Goal: Information Seeking & Learning: Learn about a topic

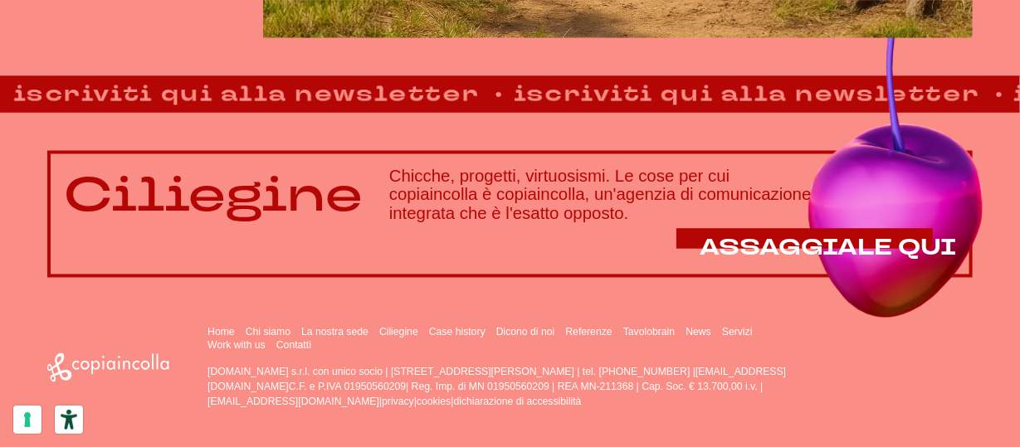
scroll to position [1038, 0]
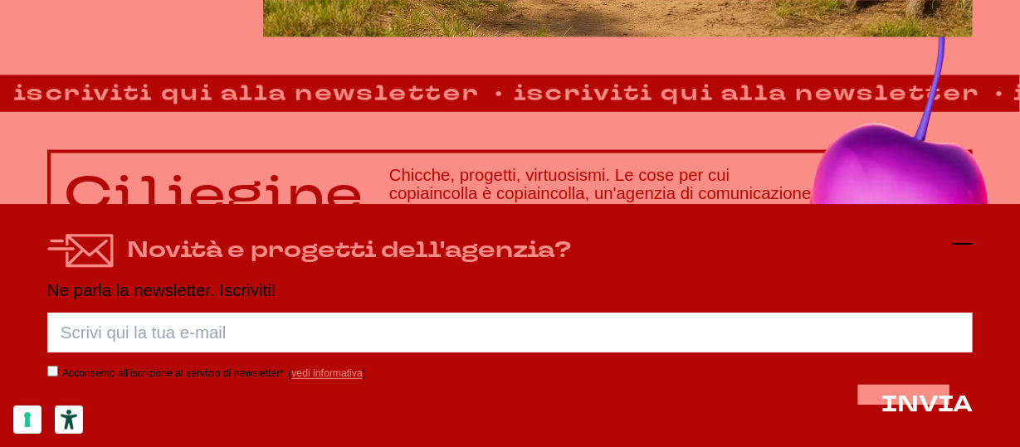
click at [964, 247] on icon at bounding box center [963, 244] width 20 height 20
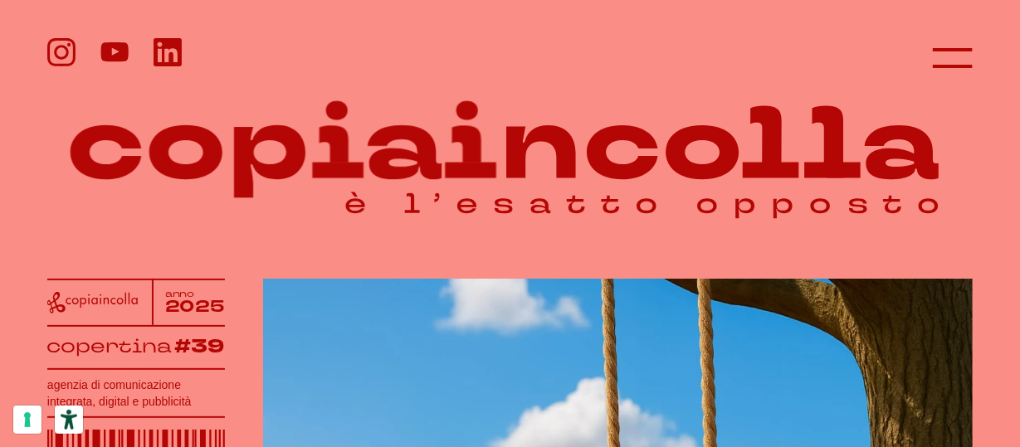
scroll to position [0, 0]
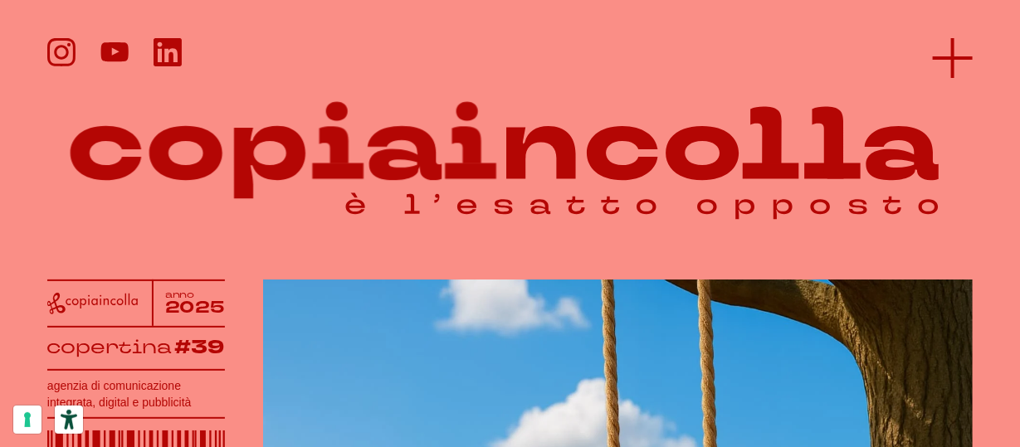
click at [963, 58] on line at bounding box center [953, 58] width 40 height 0
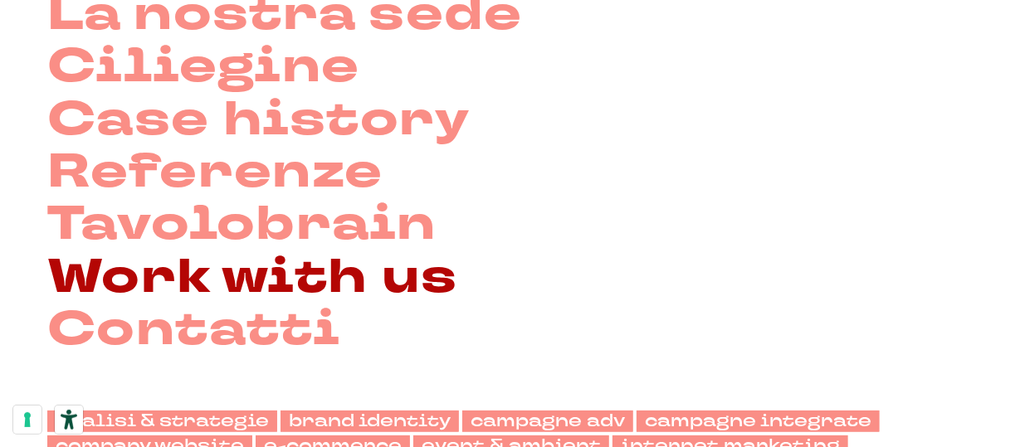
scroll to position [166, 0]
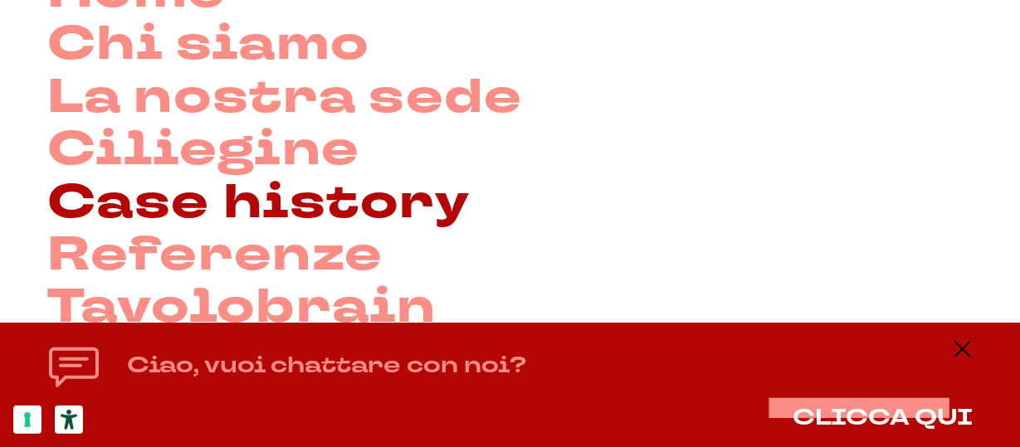
click at [279, 203] on link "Case history" at bounding box center [258, 203] width 422 height 52
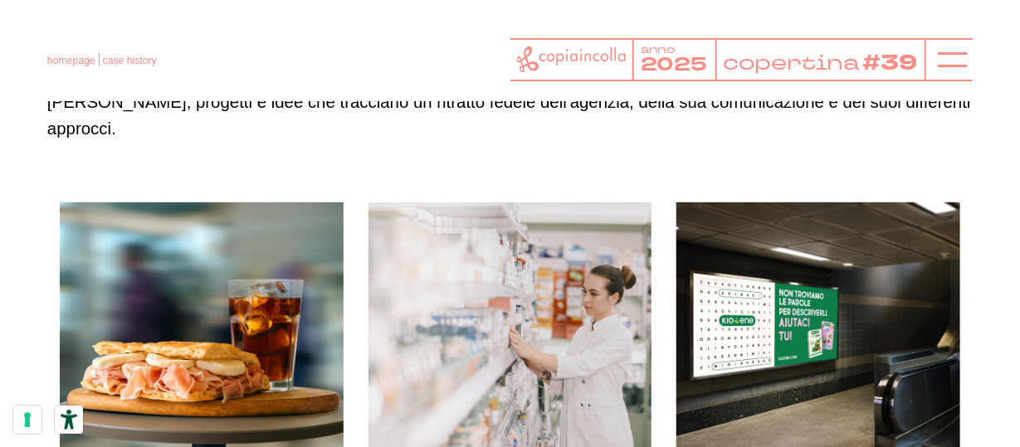
scroll to position [166, 0]
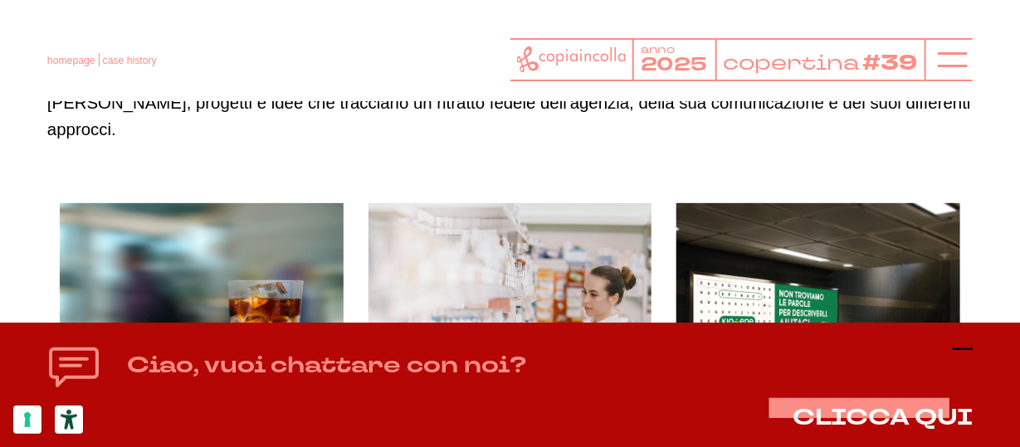
click at [964, 343] on icon at bounding box center [963, 349] width 20 height 20
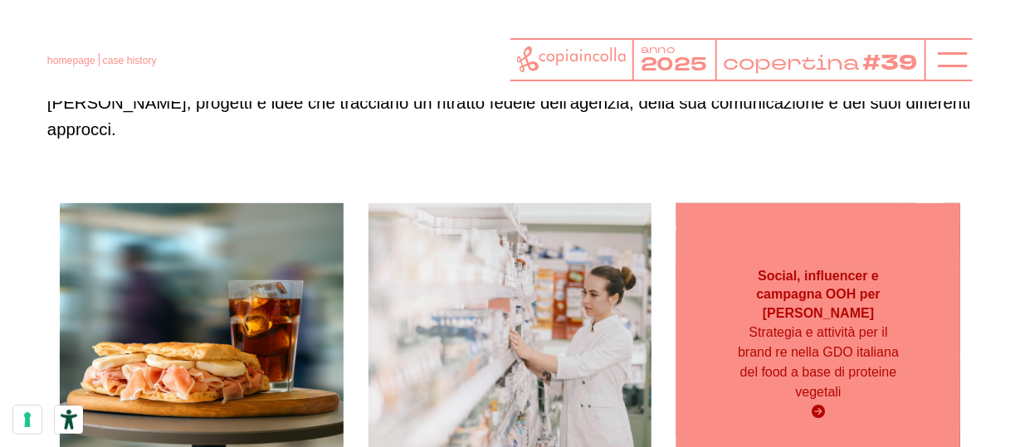
click at [887, 326] on span "Strategia e attività per il brand re nella GDO italiana del food a base di prot…" at bounding box center [818, 362] width 161 height 74
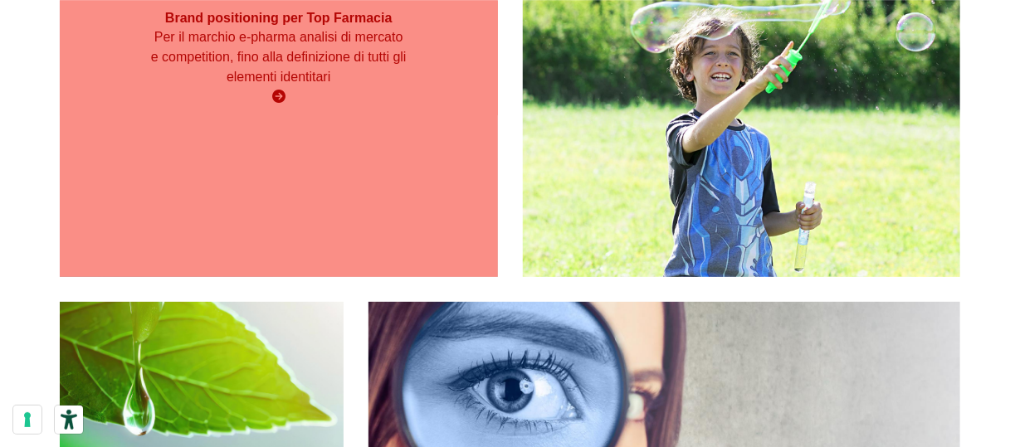
scroll to position [2406, 0]
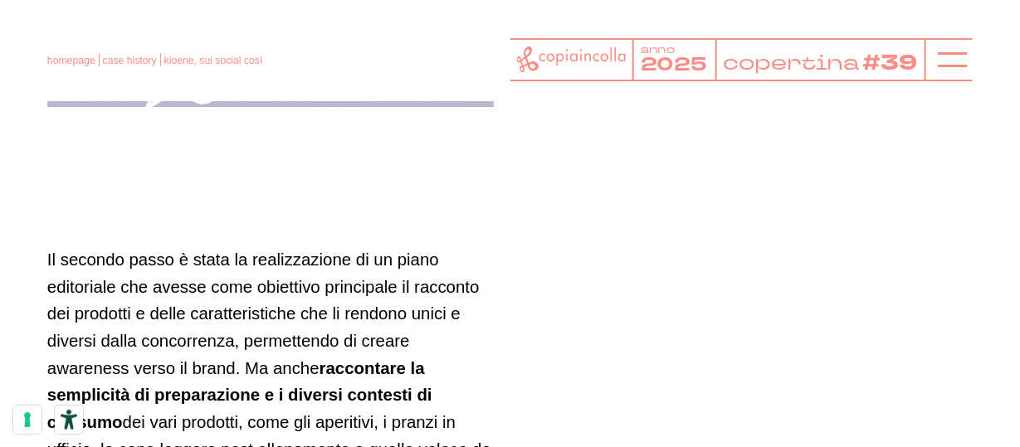
scroll to position [3589, 0]
